Goal: Information Seeking & Learning: Find specific fact

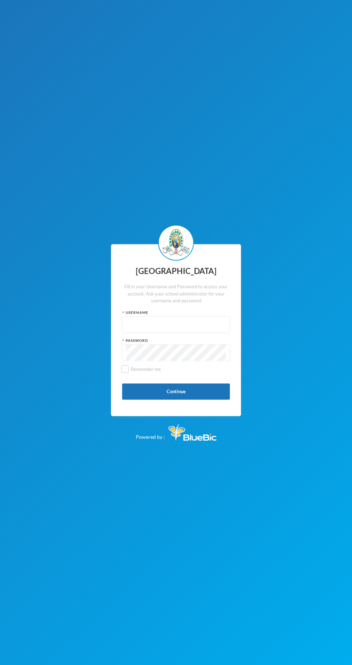
click at [181, 326] on input "text" at bounding box center [176, 325] width 100 height 16
type input "Glh25cs01"
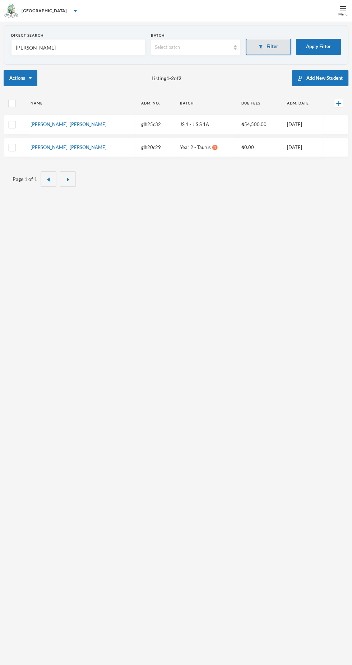
click at [272, 46] on button "Filter" at bounding box center [268, 47] width 45 height 16
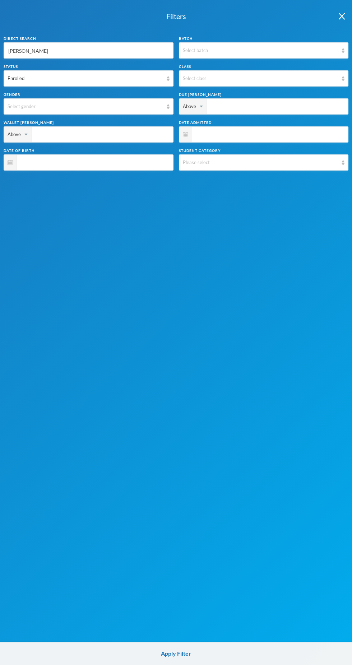
click at [131, 53] on input "Ibrahim" at bounding box center [89, 51] width 162 height 16
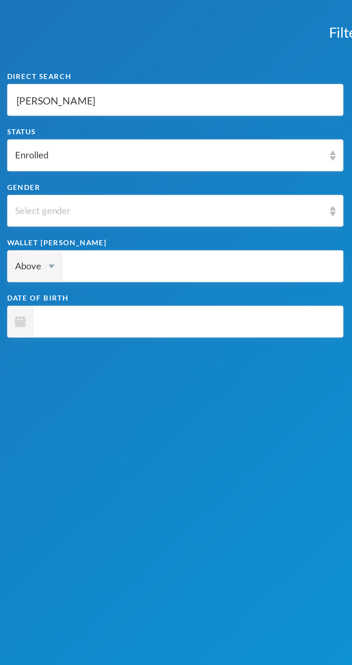
type input "Ibrahi"
type input "Ibrah"
type input "Ibra"
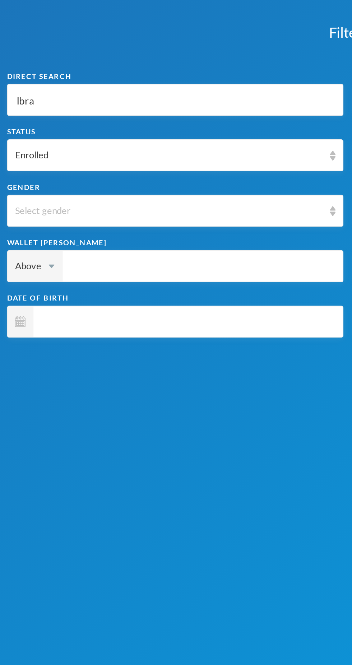
type input "Ibra"
type input "Ibr"
type input "Ib"
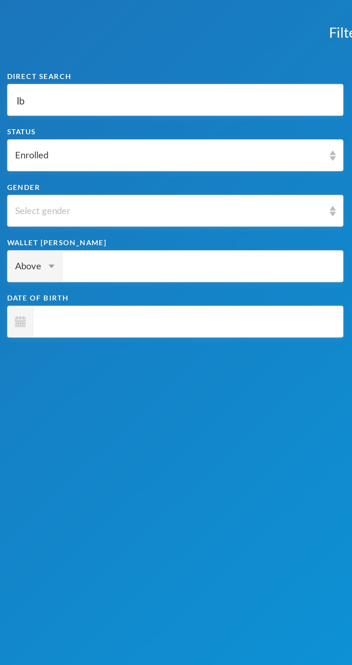
type input "I"
type input "A"
type input "Ad"
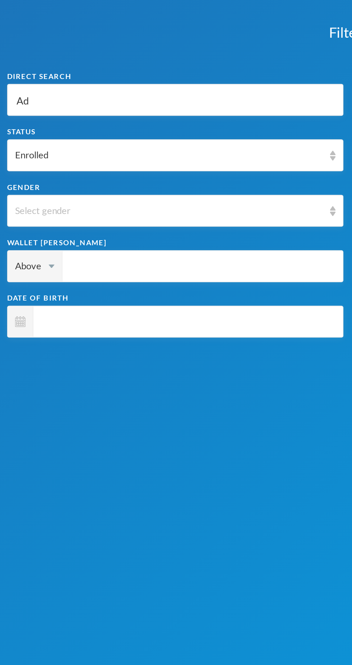
type input "Ad"
type input "Ade"
type input "Adew"
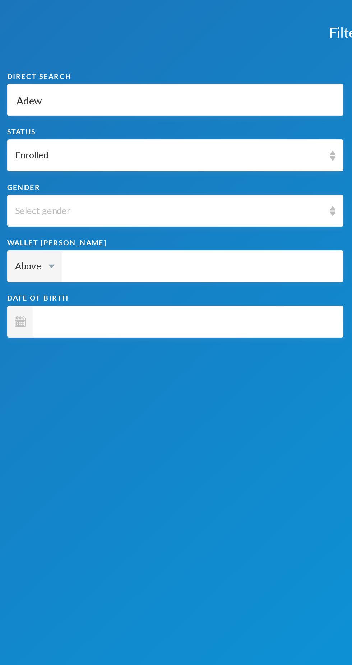
type input "Adewo"
type input "Adewol"
type input "Adewola"
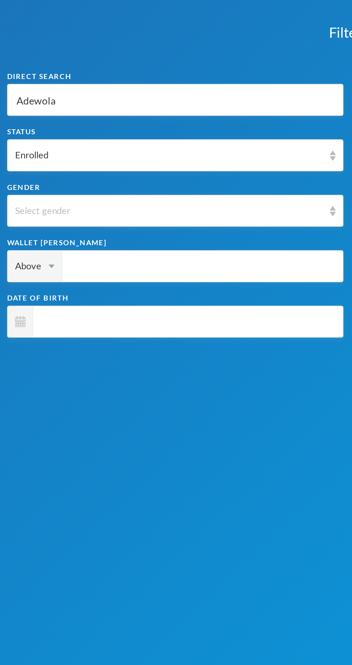
type input "Adewola"
type input "Adewol"
type input "Adewo"
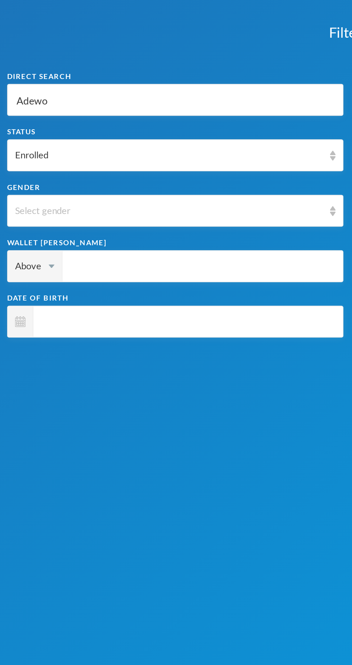
type input "Adew"
type input "Ade"
type input "Adeb"
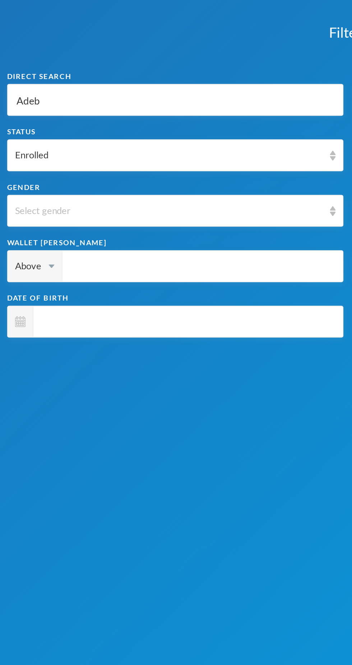
type input "Adeb"
type input "Adebo"
type input "Adebol"
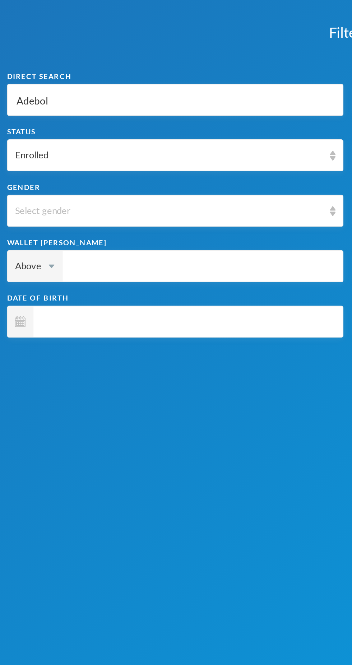
type input "Adebo"
type input "Adeb"
type input "Ade"
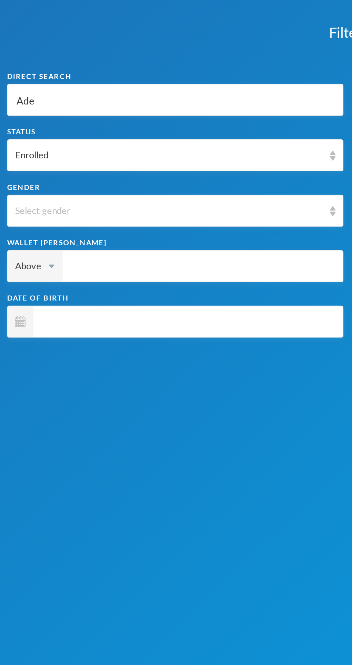
type input "Ade"
type input "Ad"
type input "A"
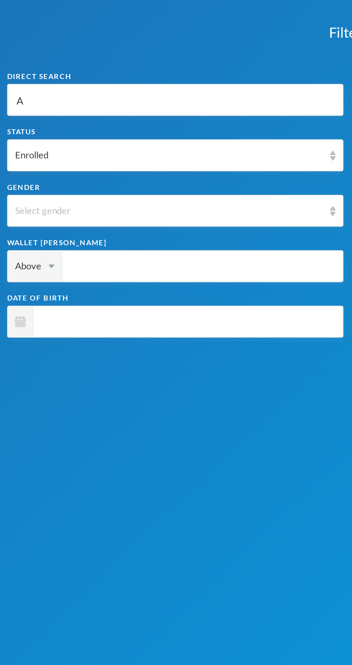
type input "Ad"
type input "Ade"
type input "Adeb"
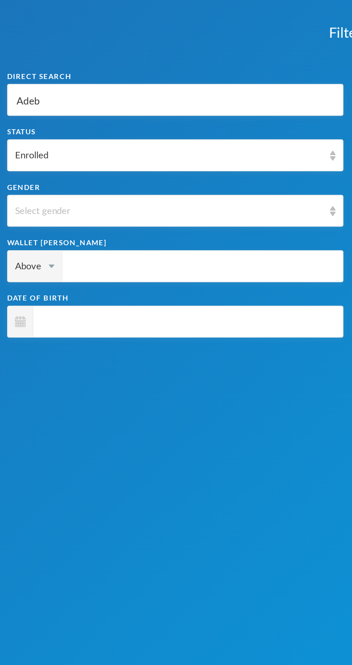
type input "Adeb"
type input "Adebo"
type input "Adebow"
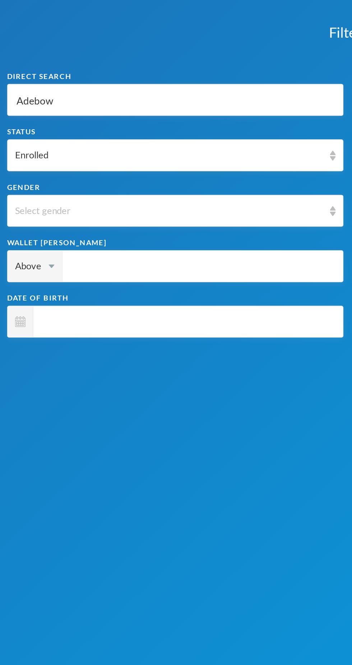
type input "Adebowa"
type input "Adebowal"
type input "Adebowale"
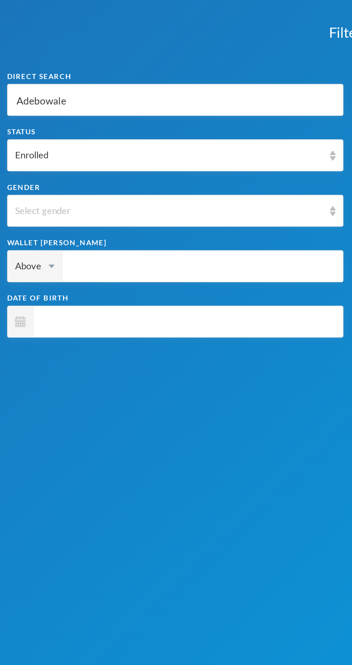
type input "Adebowale"
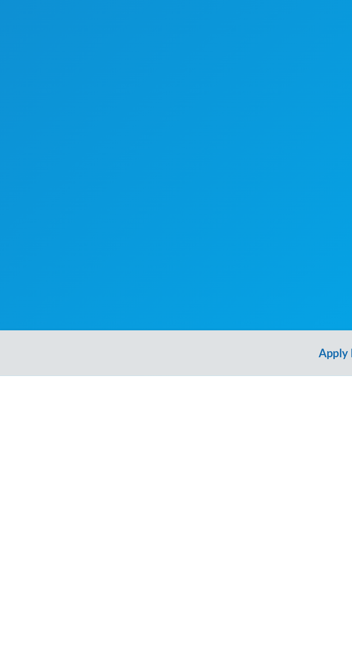
type input "Adebowale"
click at [165, 654] on button "Apply Filter" at bounding box center [176, 653] width 352 height 23
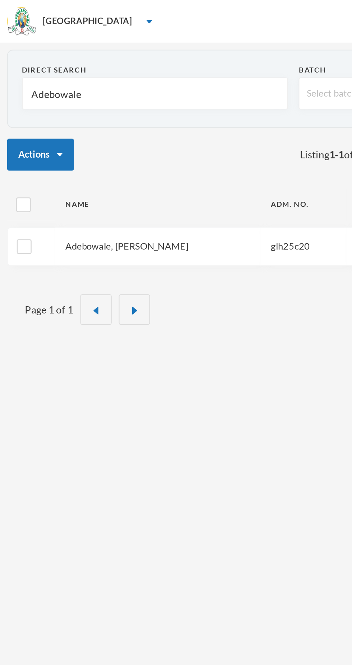
click at [85, 125] on link "Adebowale, [PERSON_NAME]" at bounding box center [64, 124] width 62 height 6
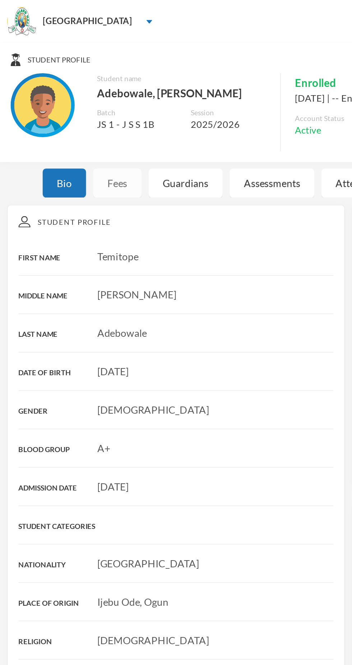
click at [57, 91] on div "Fees" at bounding box center [59, 92] width 24 height 15
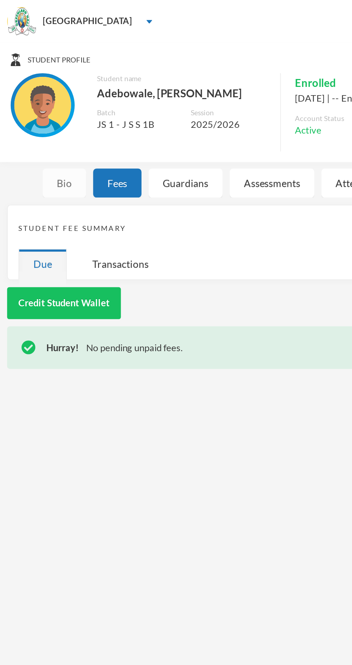
click at [37, 92] on div "Bio" at bounding box center [33, 92] width 22 height 15
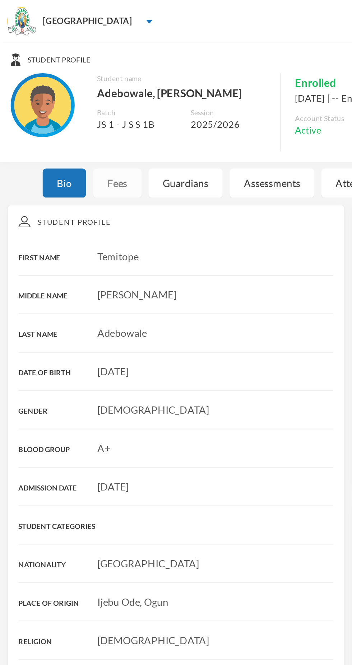
click at [61, 89] on div "Fees" at bounding box center [59, 92] width 24 height 15
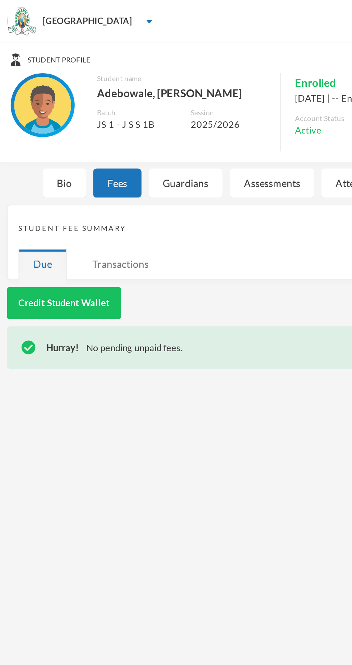
click at [56, 129] on div "Transactions" at bounding box center [60, 133] width 43 height 15
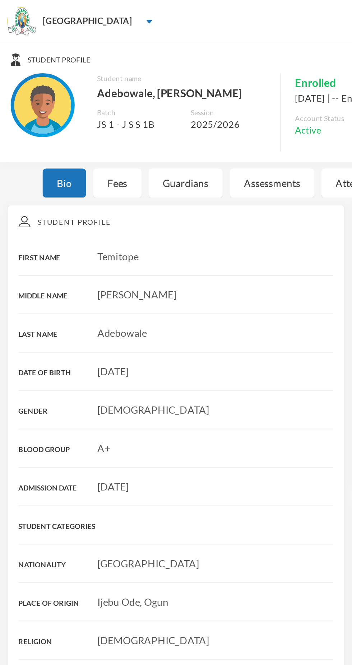
click at [65, 291] on div "Student Profile FIRST NAME [PERSON_NAME] MIDDLE NAME [PERSON_NAME] LAST NAME [P…" at bounding box center [89, 227] width 171 height 249
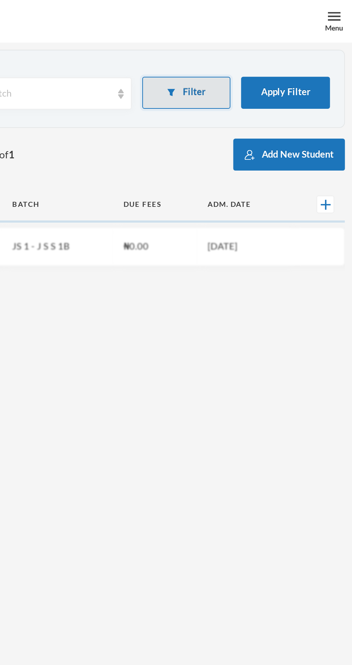
click at [282, 48] on button "Filter" at bounding box center [268, 47] width 45 height 16
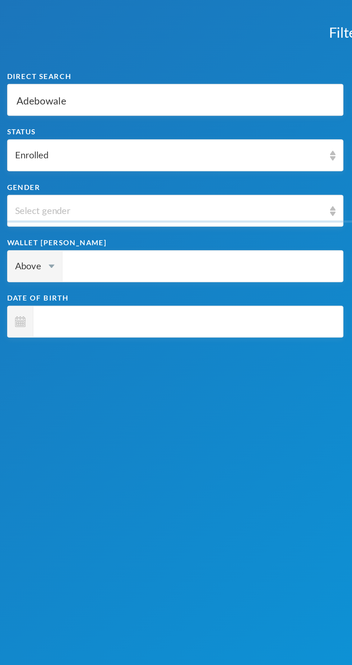
click at [103, 51] on input "Adebowale" at bounding box center [89, 51] width 162 height 16
type input "Adebowal"
type input "Adebowa"
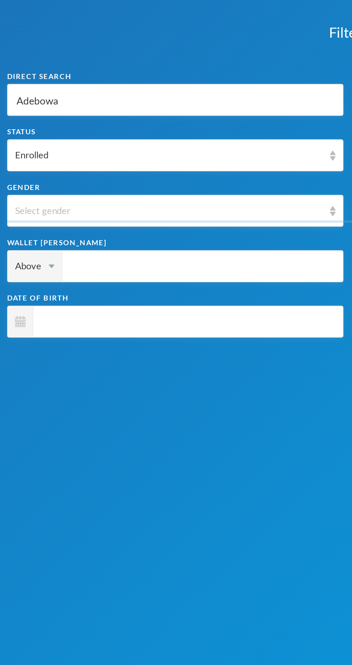
type input "Adebow"
type input "Adebo"
type input "Adeb"
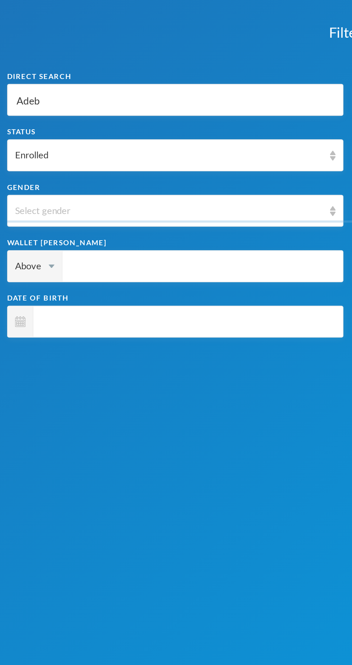
type input "Adeb"
type input "Ade"
type input "Ad"
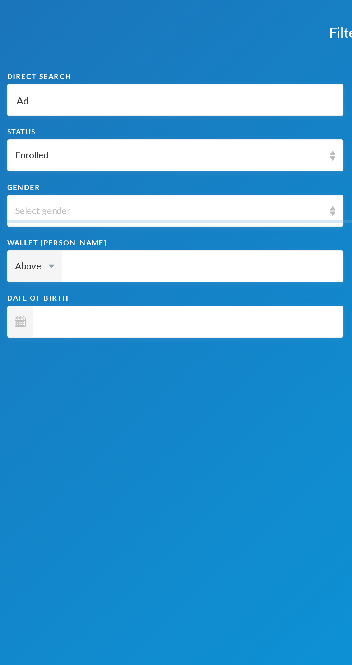
type input "A"
type input "O"
type input "Oy"
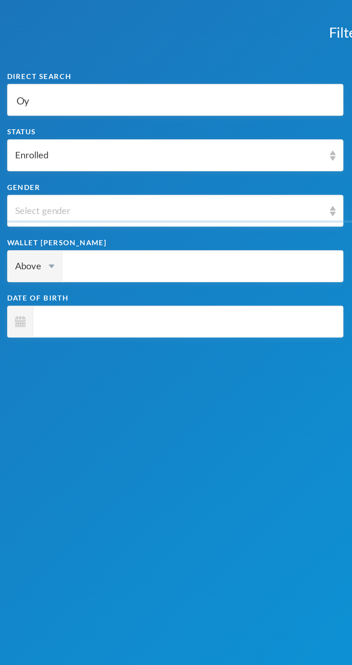
type input "Oy"
type input "Oyo"
type input "Oyoy"
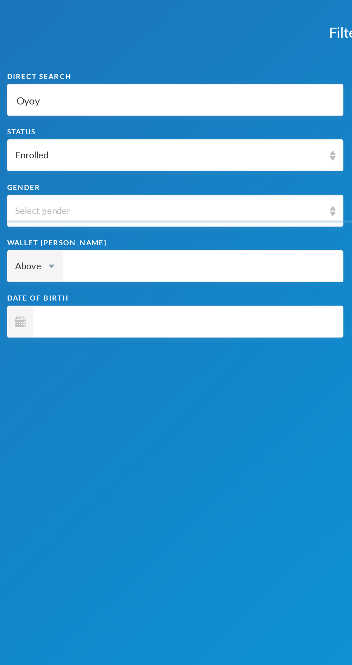
type input "Oyoyi"
type input "Oyoy"
type input "Oyoyo"
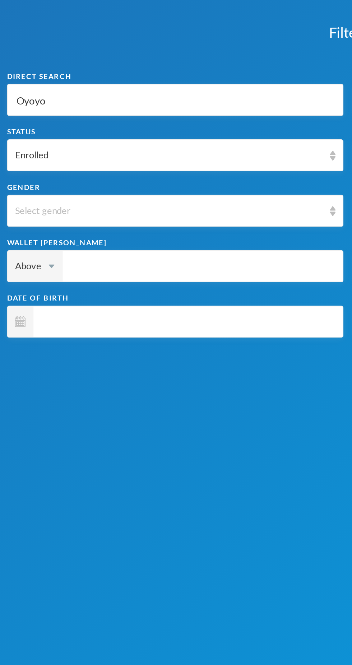
type input "Oyoyo"
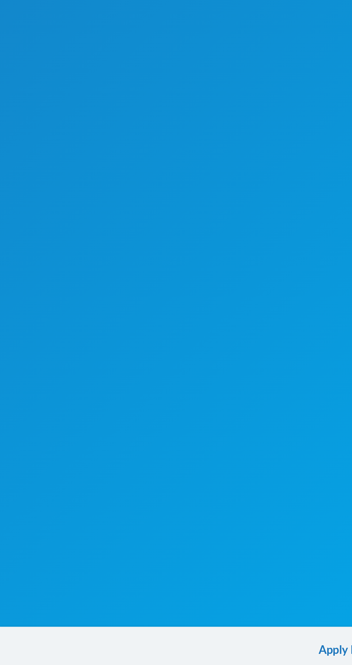
scroll to position [69, 0]
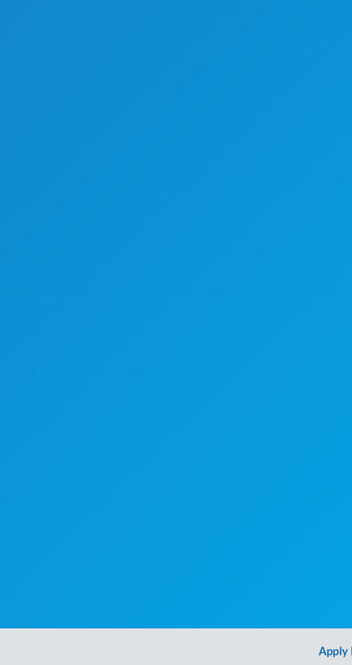
type input "Oyoyo"
click at [163, 655] on button "Apply Filter" at bounding box center [176, 653] width 352 height 23
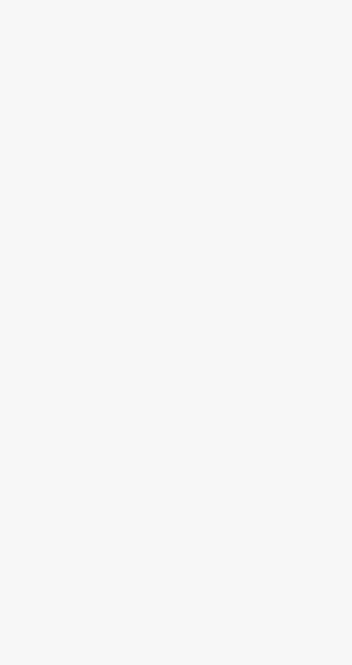
scroll to position [0, 0]
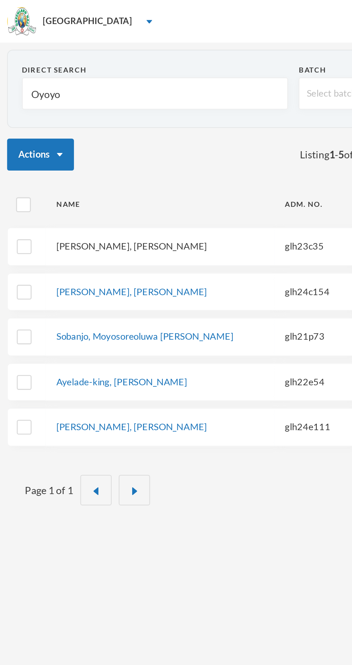
click at [78, 125] on link "[PERSON_NAME], [PERSON_NAME]" at bounding box center [66, 124] width 76 height 6
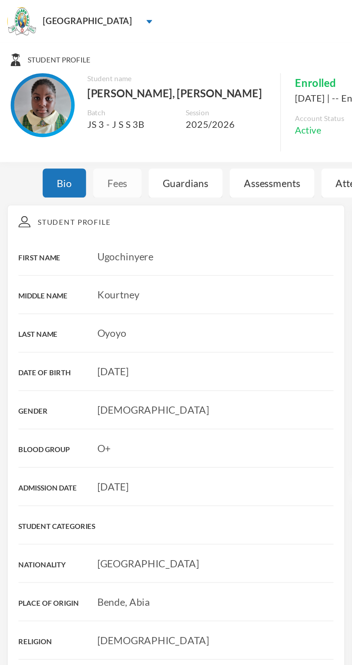
click at [63, 90] on div "Fees" at bounding box center [59, 92] width 24 height 15
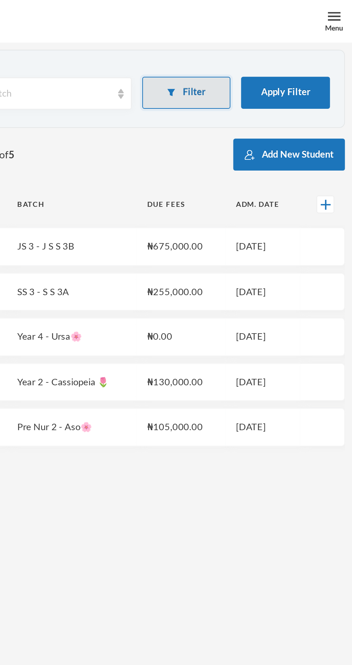
click at [261, 49] on button "Filter" at bounding box center [268, 47] width 45 height 16
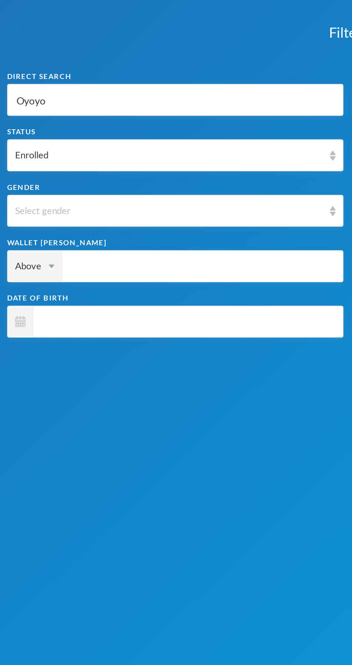
click at [78, 52] on input "Oyoyo" at bounding box center [89, 51] width 162 height 16
type input "Oyoy"
type input "Oyo"
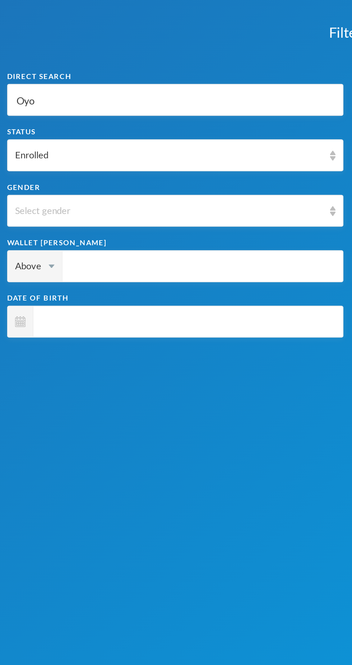
type input "Oy"
type input "O"
